Goal: Task Accomplishment & Management: Complete application form

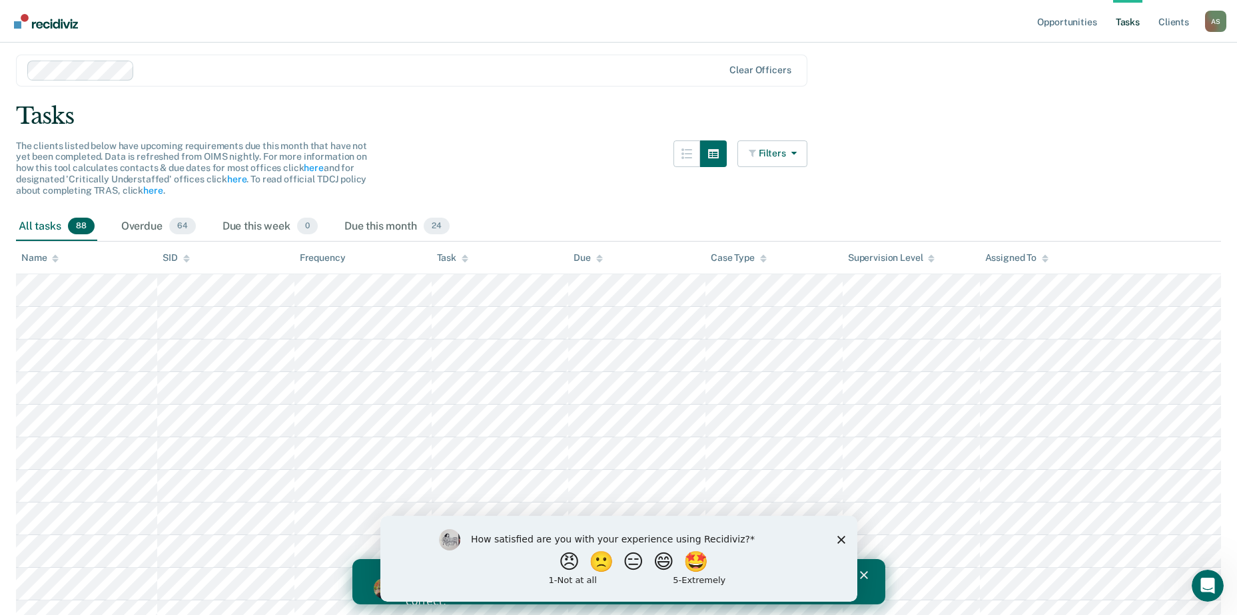
scroll to position [67, 0]
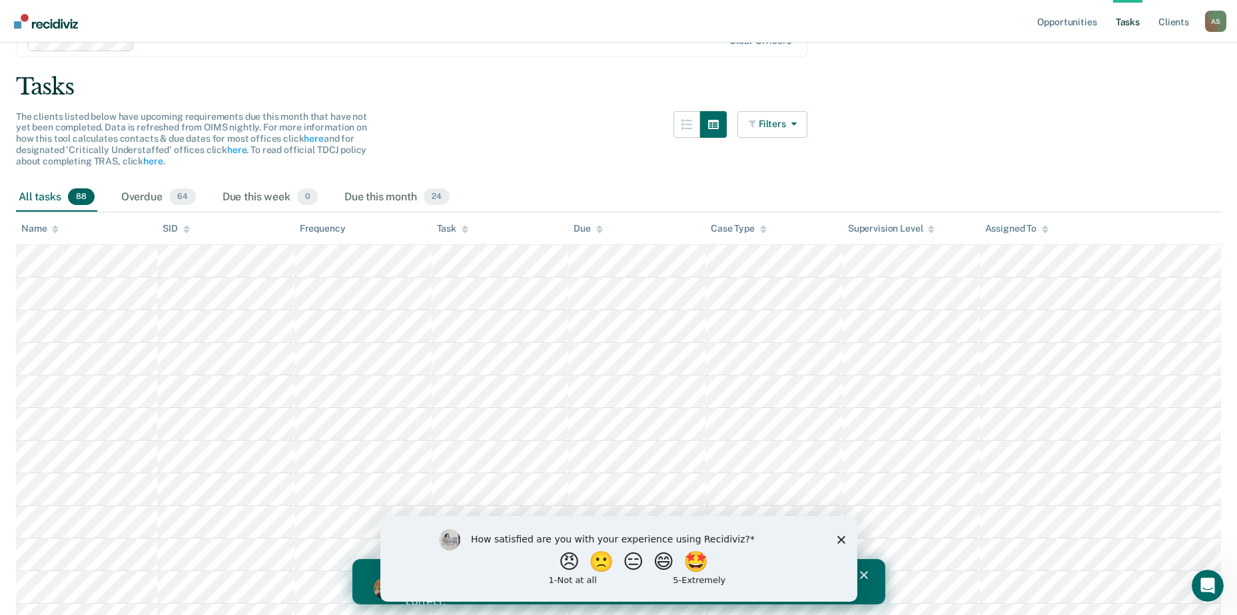
click at [840, 538] on polygon "Close survey" at bounding box center [841, 540] width 8 height 8
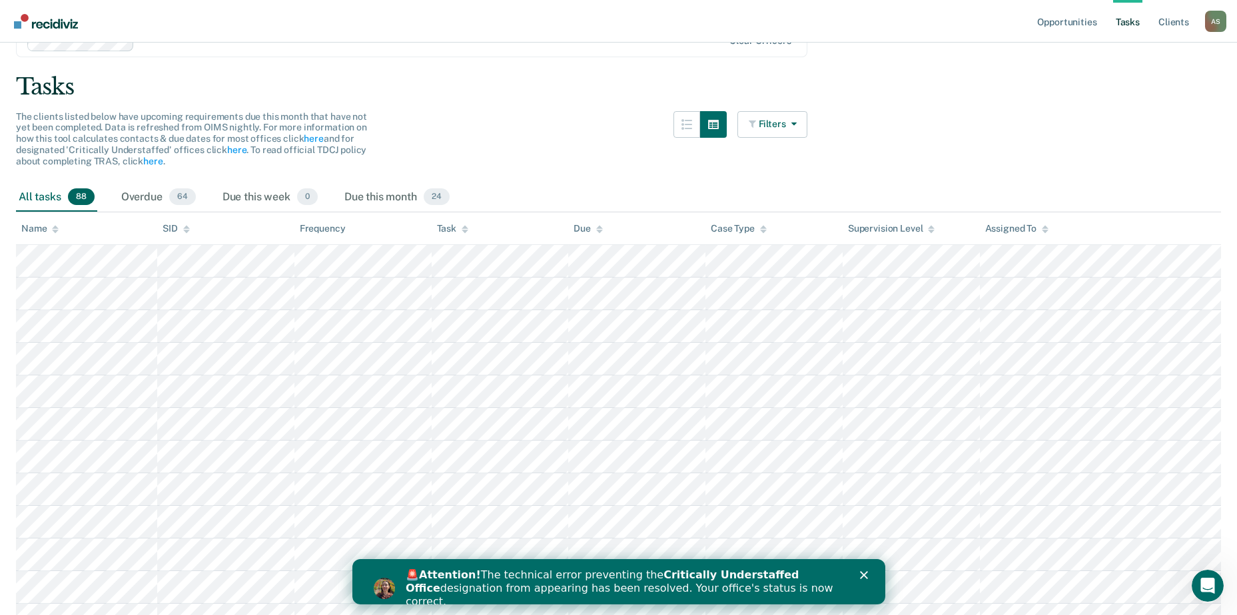
click at [857, 576] on div "🚨 Attention! The technical error preventing the Critically Understaffed Office …" at bounding box center [634, 589] width 458 height 48
click at [862, 572] on icon "Close" at bounding box center [863, 576] width 8 height 8
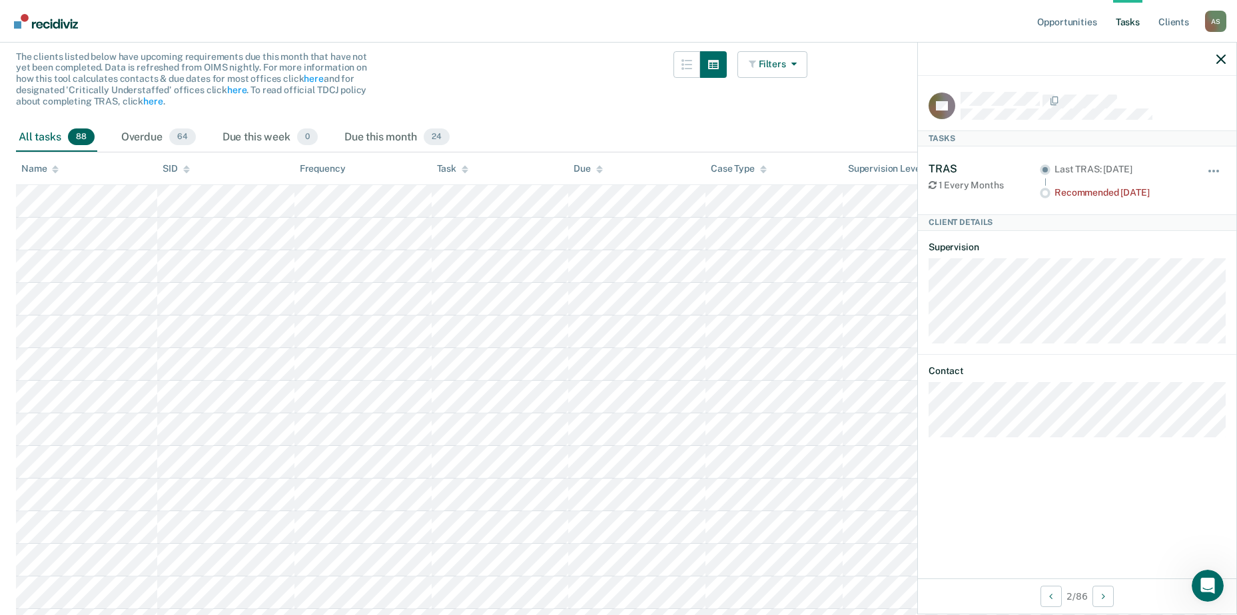
scroll to position [0, 0]
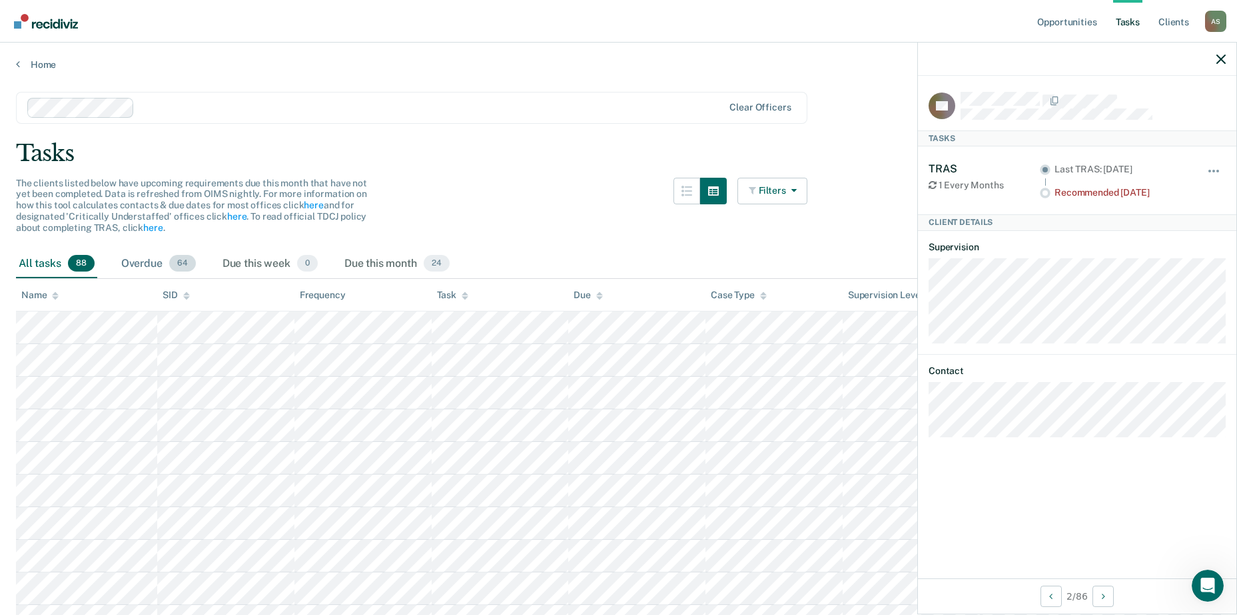
click at [146, 263] on div "Overdue 64" at bounding box center [159, 264] width 80 height 29
click at [364, 270] on div "Due this month 24" at bounding box center [397, 264] width 111 height 29
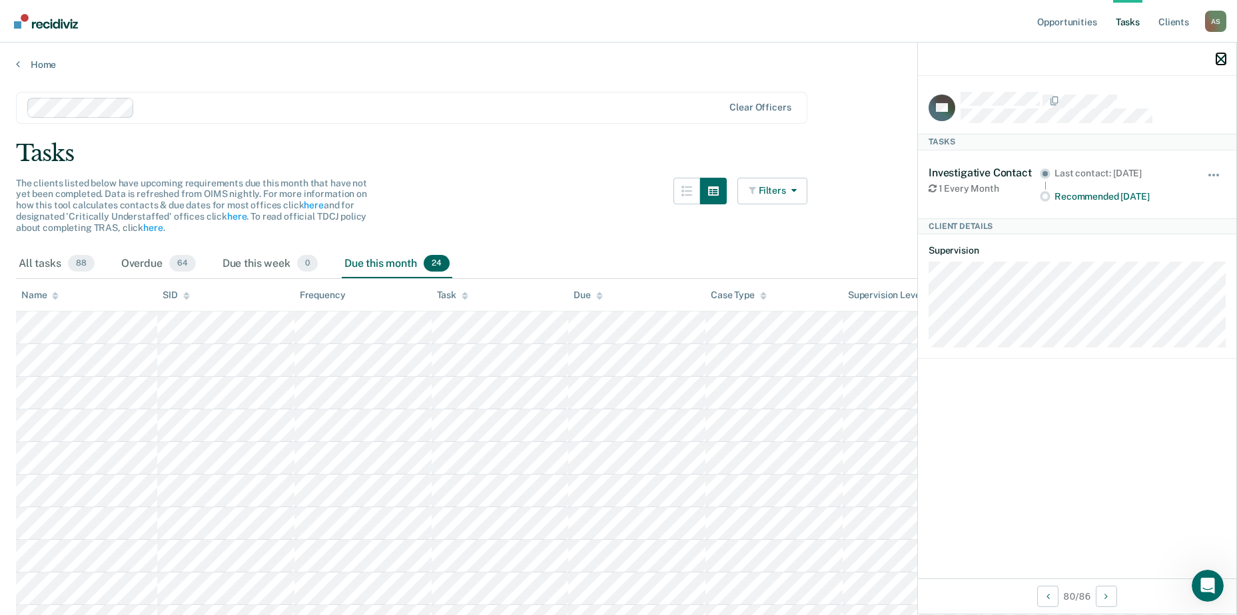
click at [1217, 63] on icon "button" at bounding box center [1220, 59] width 9 height 9
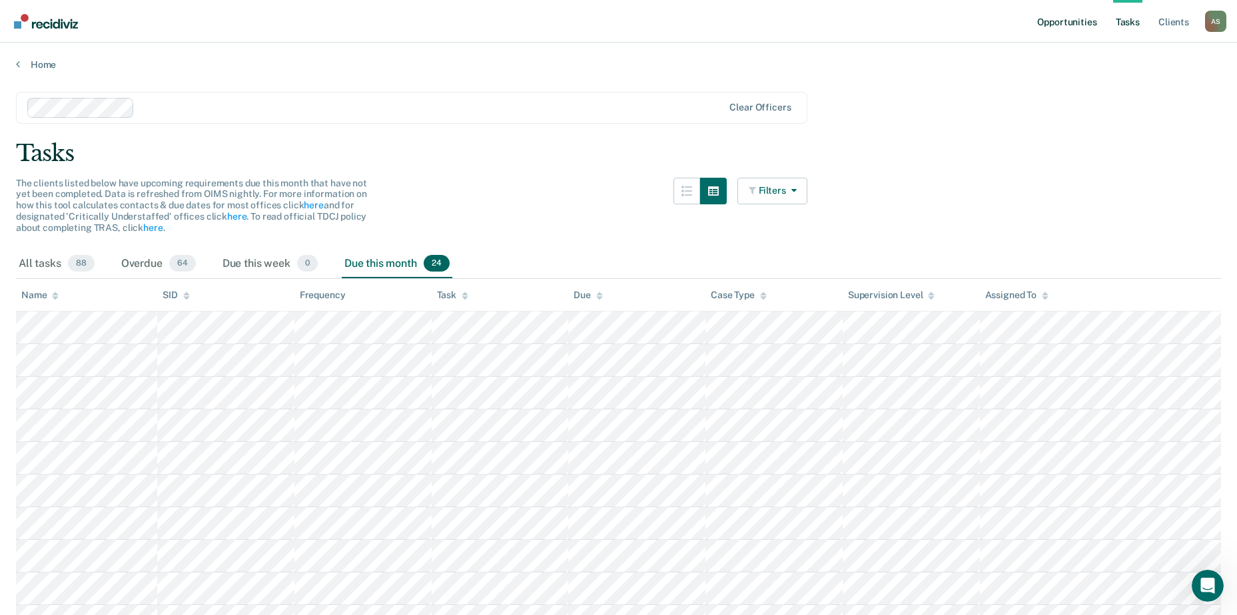
click at [1078, 26] on link "Opportunities" at bounding box center [1066, 21] width 65 height 43
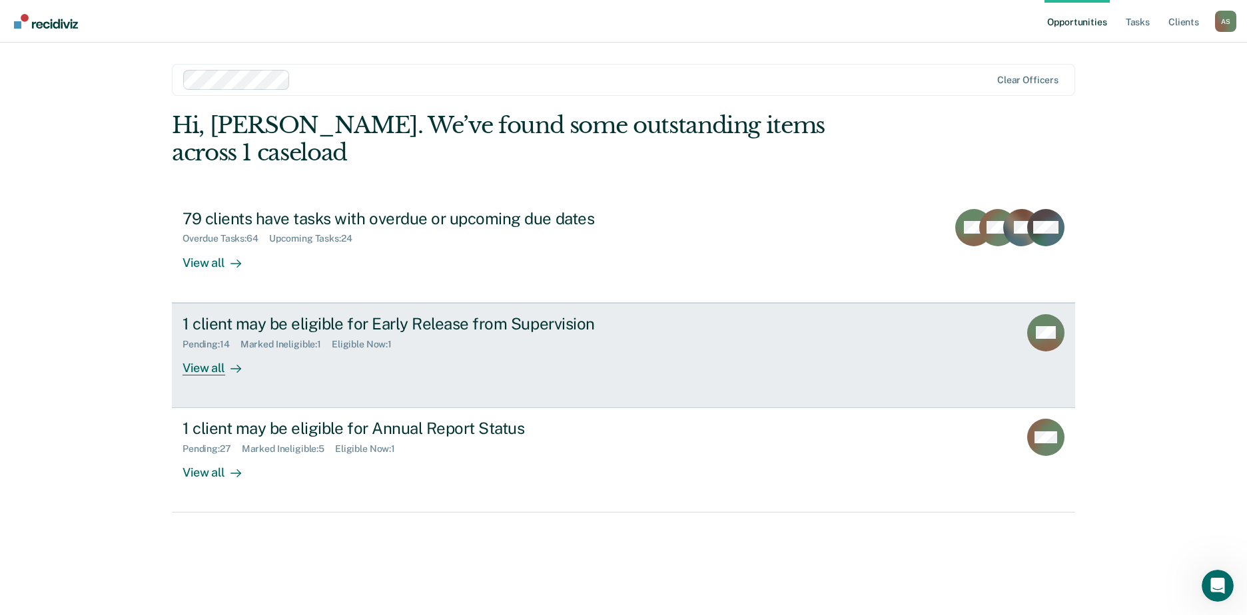
click at [558, 352] on div "1 client may be eligible for Early Release from Supervision Pending : 14 Marked…" at bounding box center [433, 344] width 500 height 61
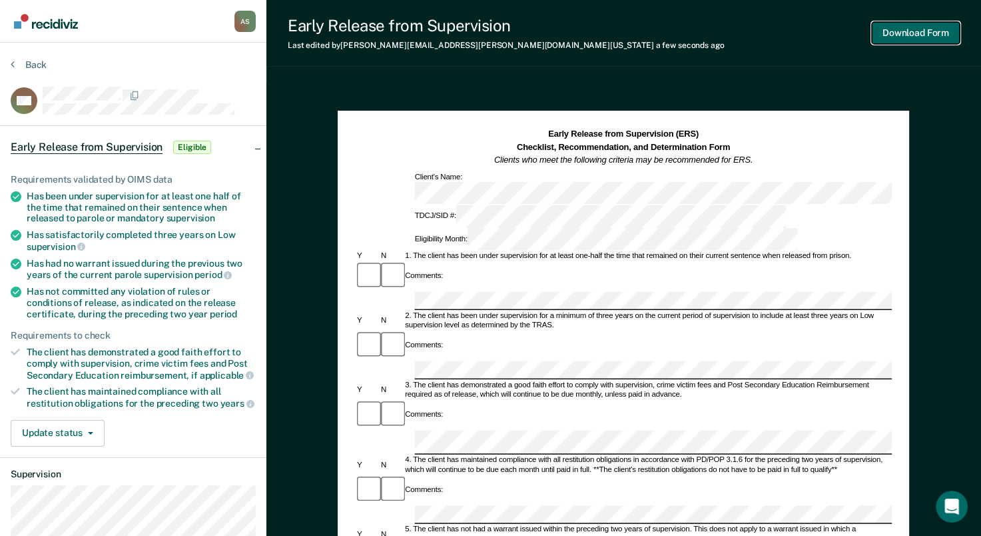
click at [914, 34] on button "Download Form" at bounding box center [916, 33] width 88 height 22
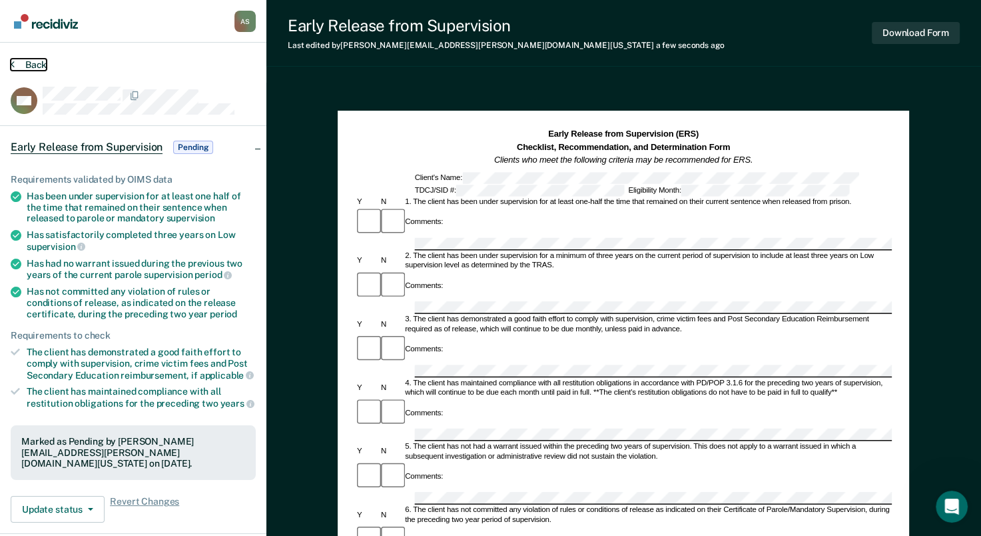
click at [29, 67] on button "Back" at bounding box center [29, 65] width 36 height 12
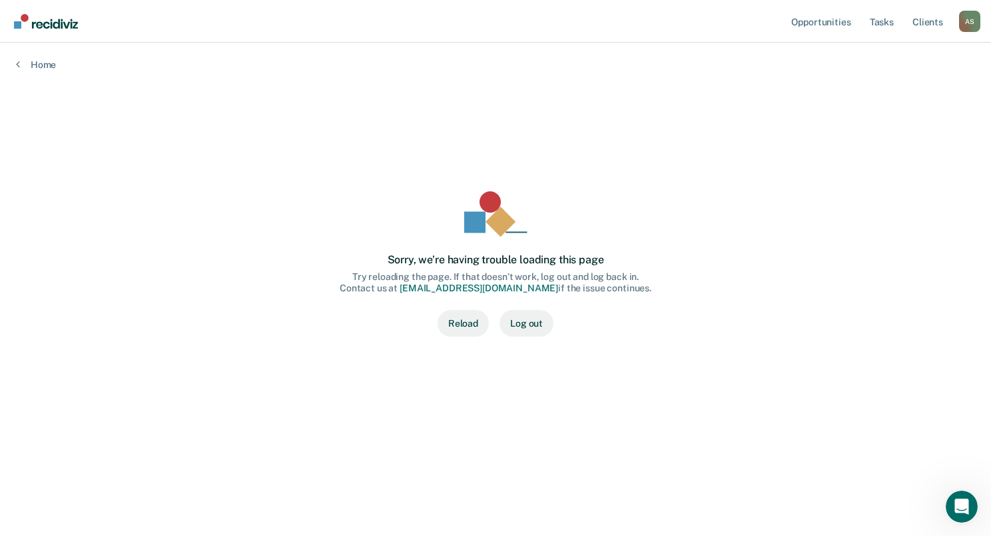
click at [469, 327] on button "Reload" at bounding box center [463, 323] width 51 height 27
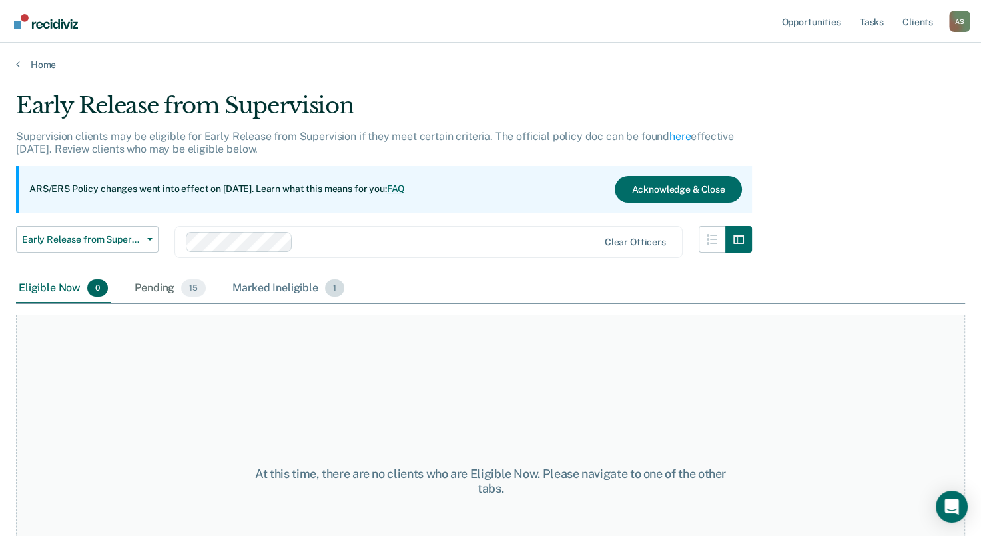
click at [293, 289] on div "Marked Ineligible 1" at bounding box center [288, 288] width 117 height 29
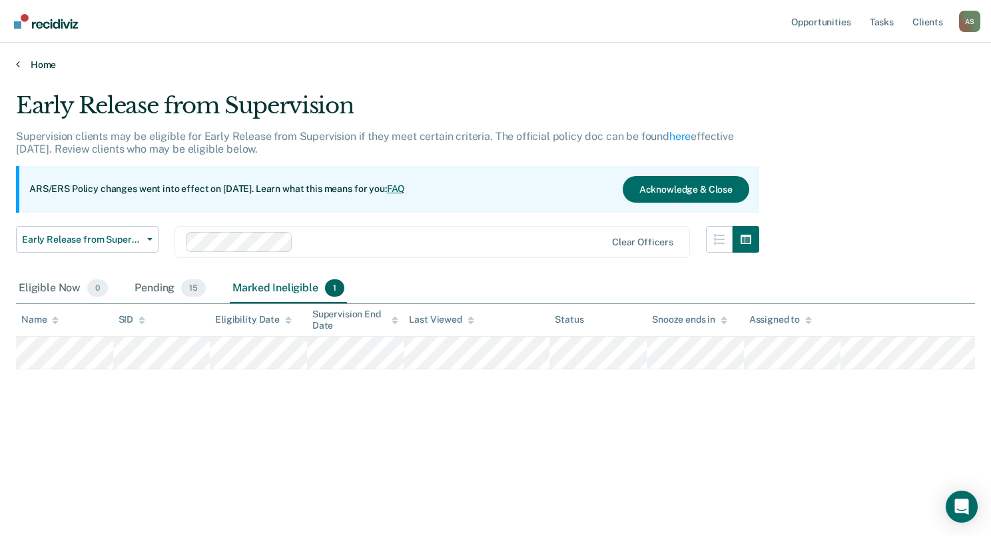
click at [39, 67] on link "Home" at bounding box center [495, 65] width 959 height 12
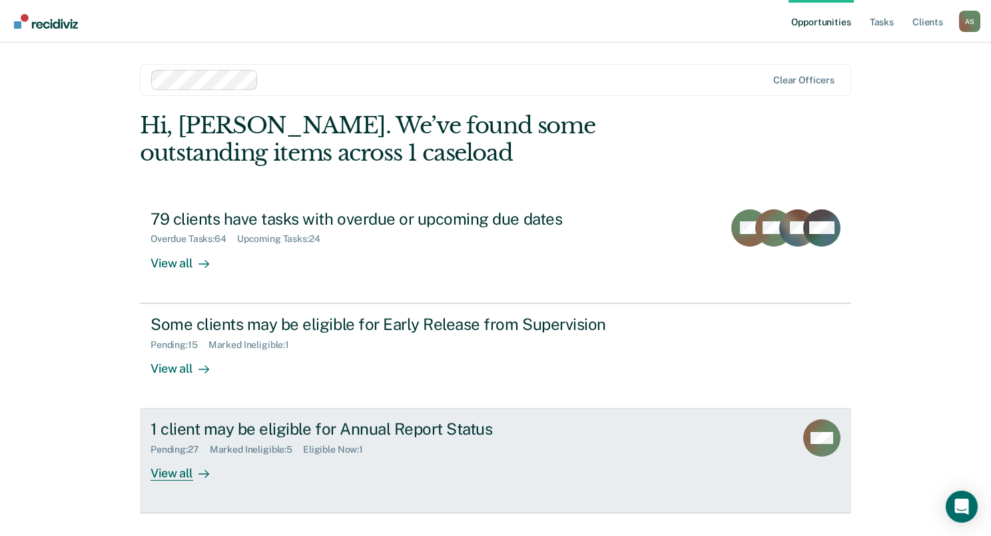
click at [199, 476] on icon at bounding box center [204, 473] width 11 height 11
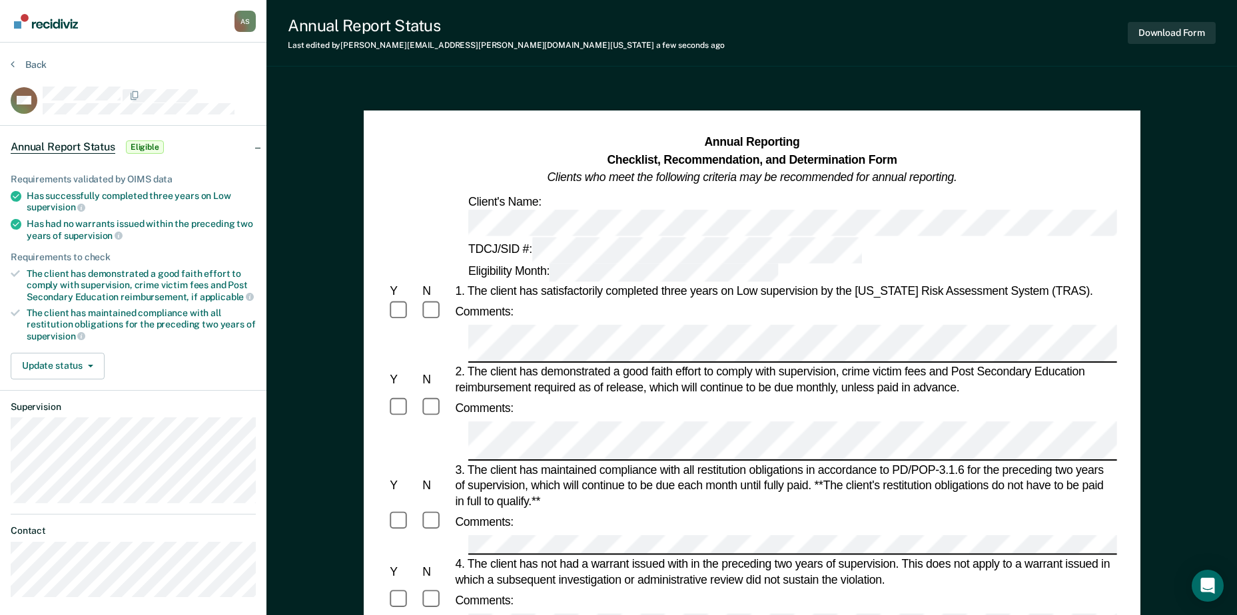
click at [613, 535] on div "4. The client has not had a warrant issued with in the preceding two years of s…" at bounding box center [784, 571] width 664 height 31
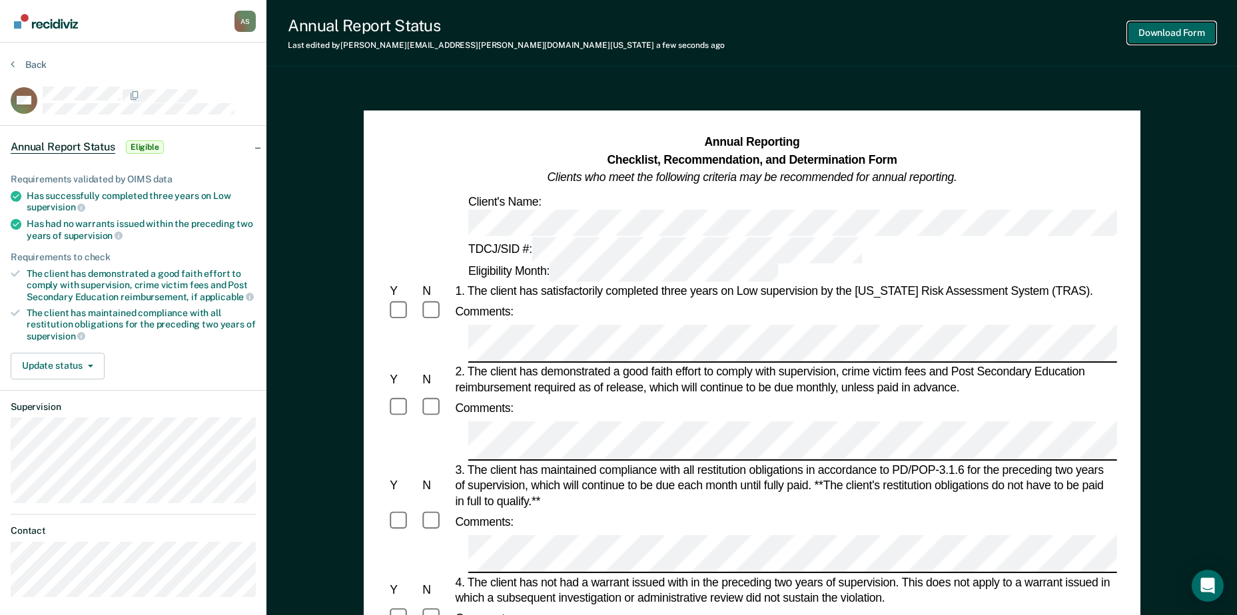
click at [991, 33] on button "Download Form" at bounding box center [1172, 33] width 88 height 22
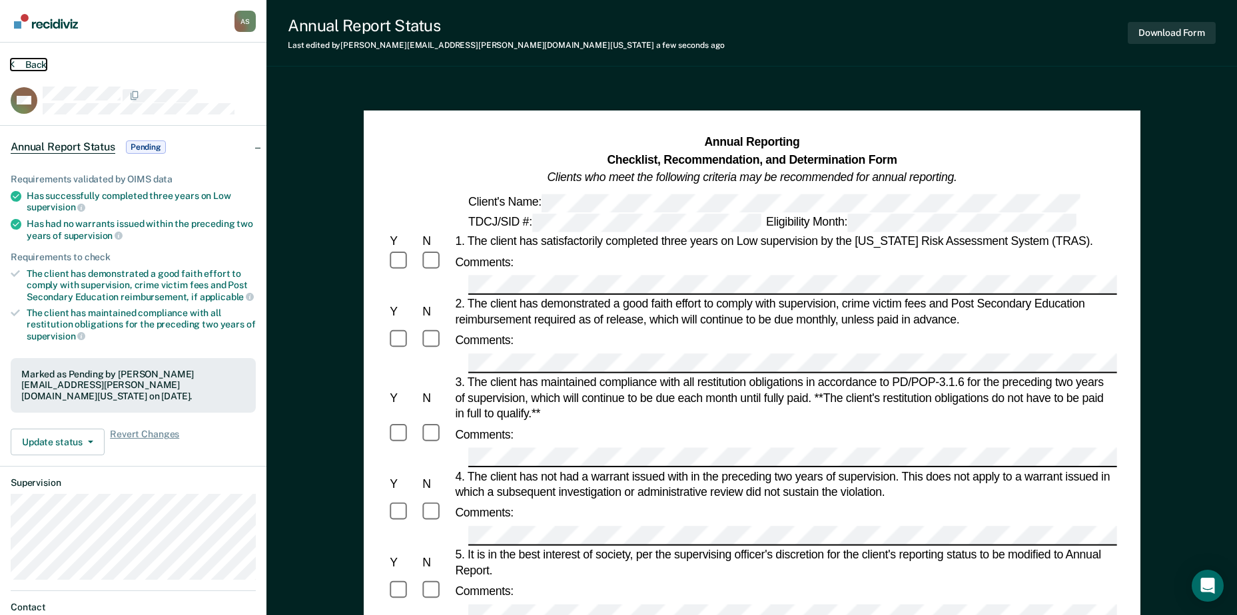
click at [37, 62] on button "Back" at bounding box center [29, 65] width 36 height 12
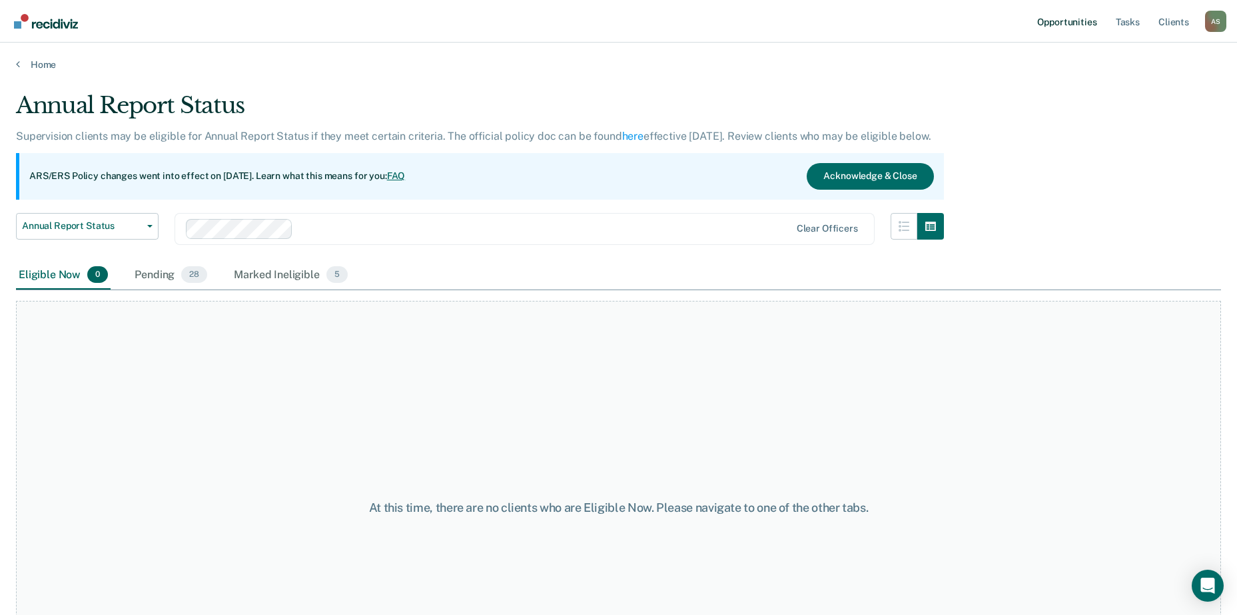
click at [991, 19] on link "Opportunities" at bounding box center [1066, 21] width 65 height 43
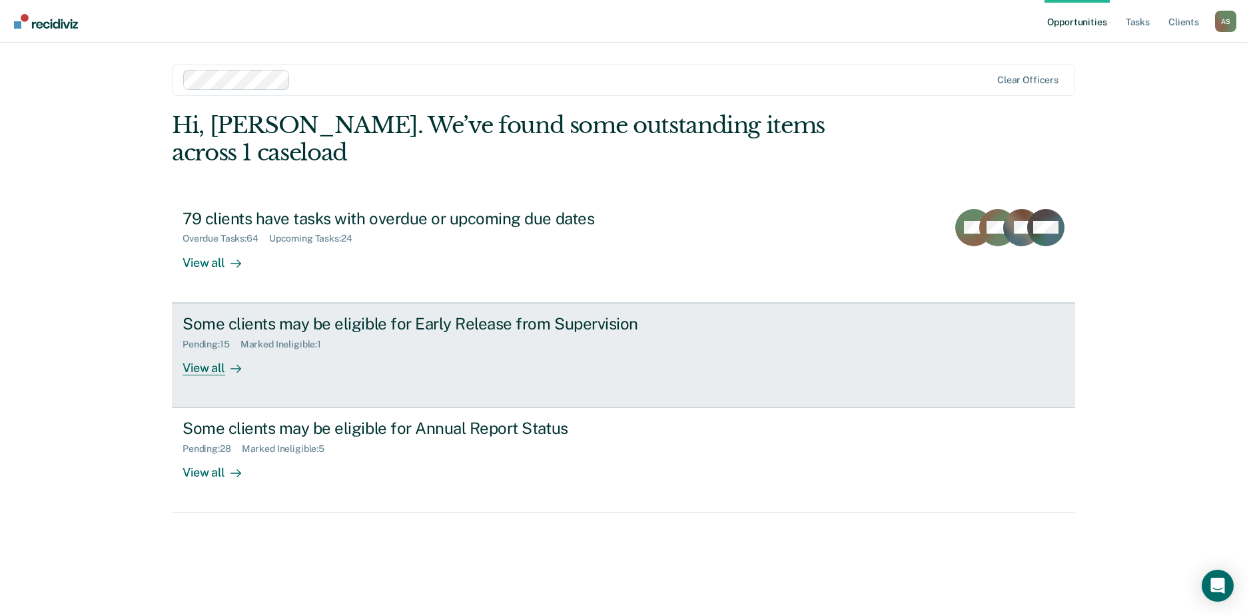
click at [494, 350] on div "Some clients may be eligible for Early Release from Supervision Pending : 15 Ma…" at bounding box center [433, 344] width 500 height 61
